Goal: Information Seeking & Learning: Find specific fact

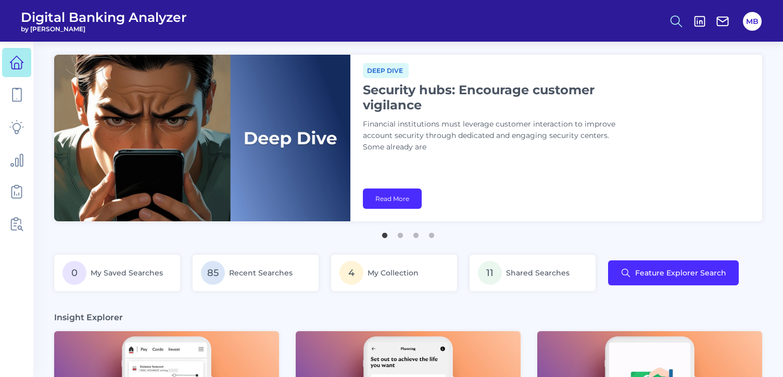
click at [677, 22] on icon at bounding box center [676, 21] width 15 height 15
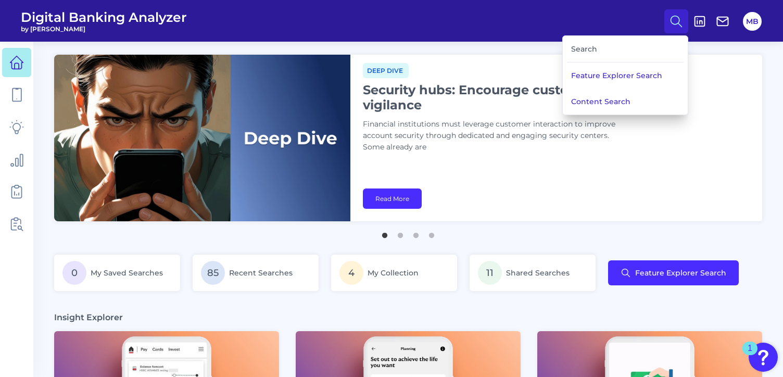
click at [608, 45] on div "Search" at bounding box center [625, 49] width 117 height 27
click at [592, 100] on button "Content Search" at bounding box center [625, 101] width 125 height 26
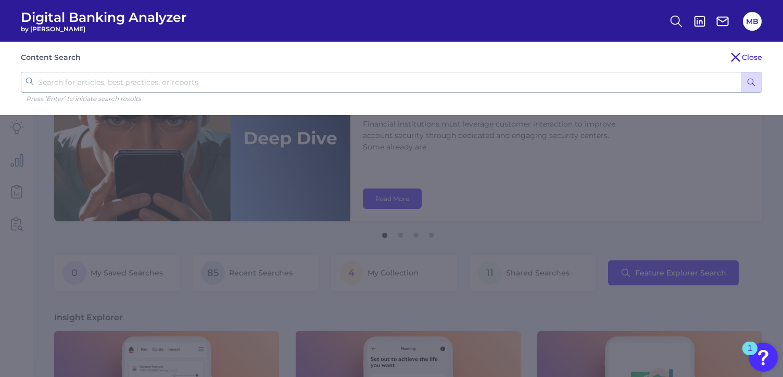
click at [190, 76] on input "text" at bounding box center [391, 82] width 741 height 21
type input "[PERSON_NAME]"
click at [741, 72] on button "submit" at bounding box center [751, 82] width 21 height 20
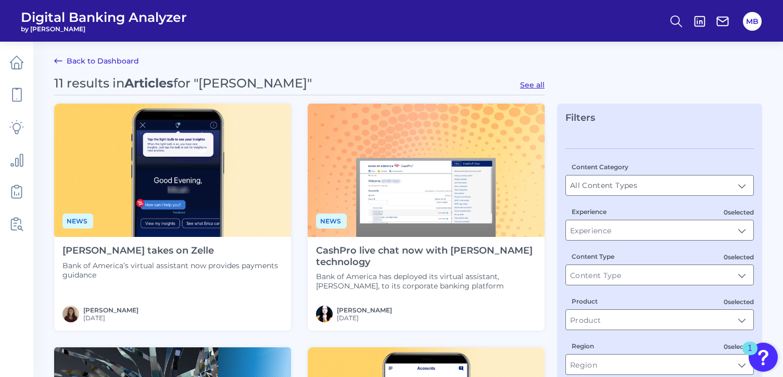
scroll to position [52, 0]
